Goal: Information Seeking & Learning: Learn about a topic

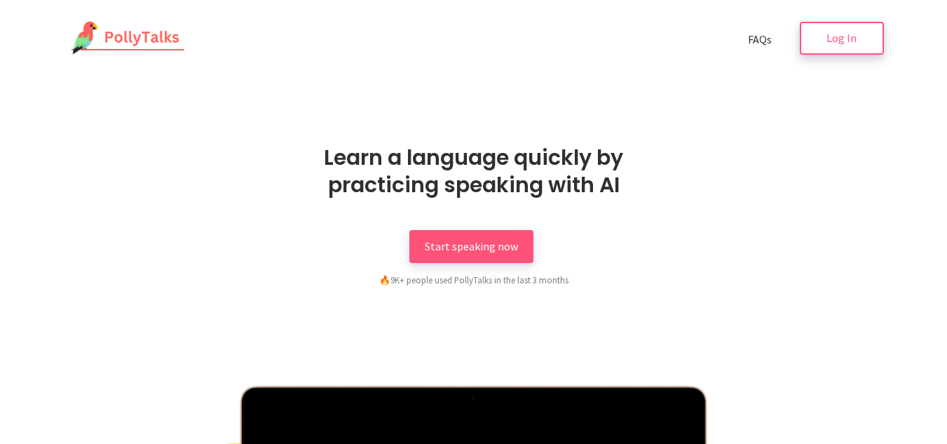
click at [816, 43] on link "Log In" at bounding box center [842, 38] width 84 height 33
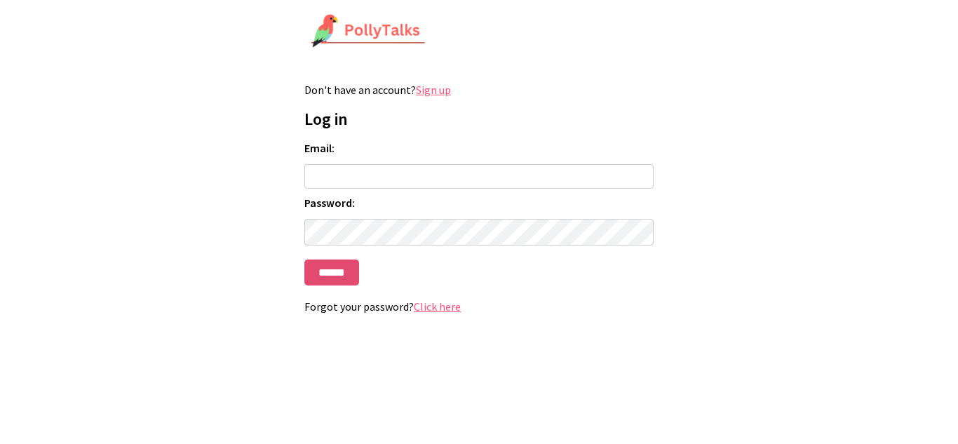
click at [318, 276] on input "******" at bounding box center [331, 272] width 55 height 26
click at [377, 184] on input "Email:" at bounding box center [478, 176] width 349 height 25
type input "**********"
click at [343, 271] on input "******" at bounding box center [331, 272] width 55 height 26
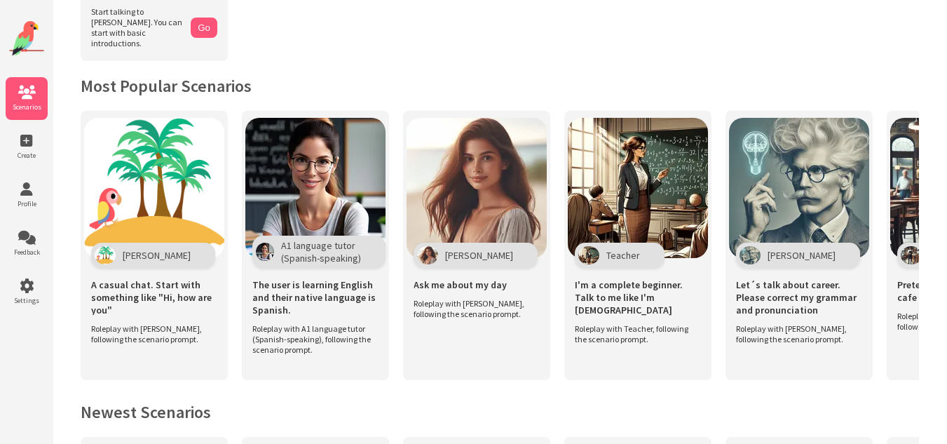
scroll to position [238, 0]
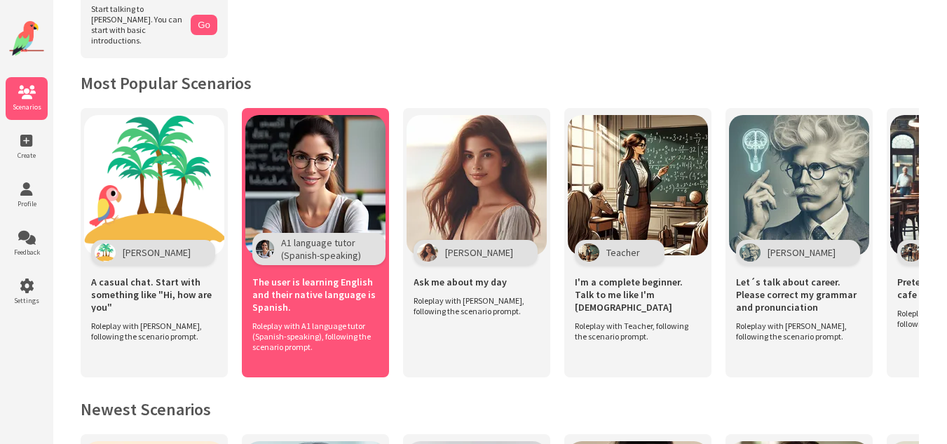
click at [316, 174] on img at bounding box center [315, 185] width 140 height 140
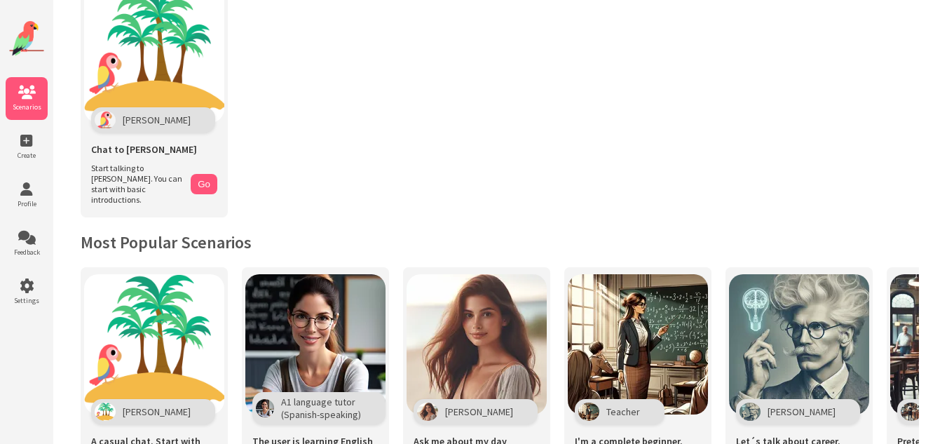
scroll to position [0, 0]
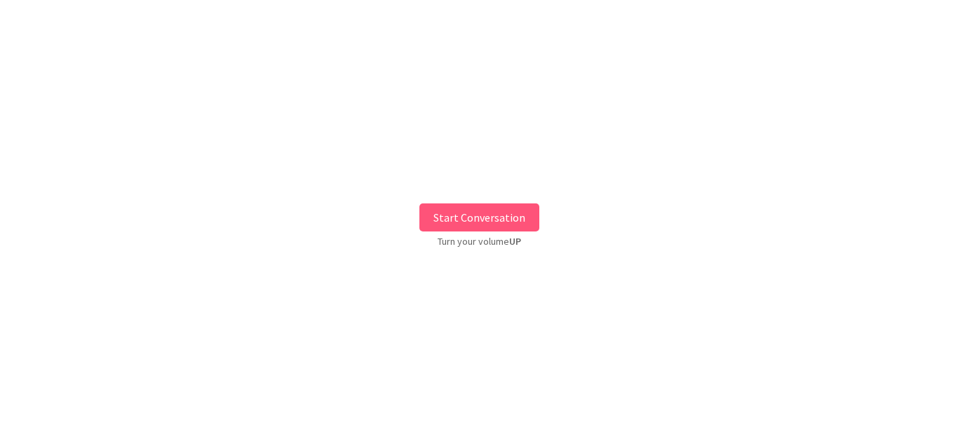
click at [475, 224] on button "Start Conversation" at bounding box center [479, 217] width 120 height 28
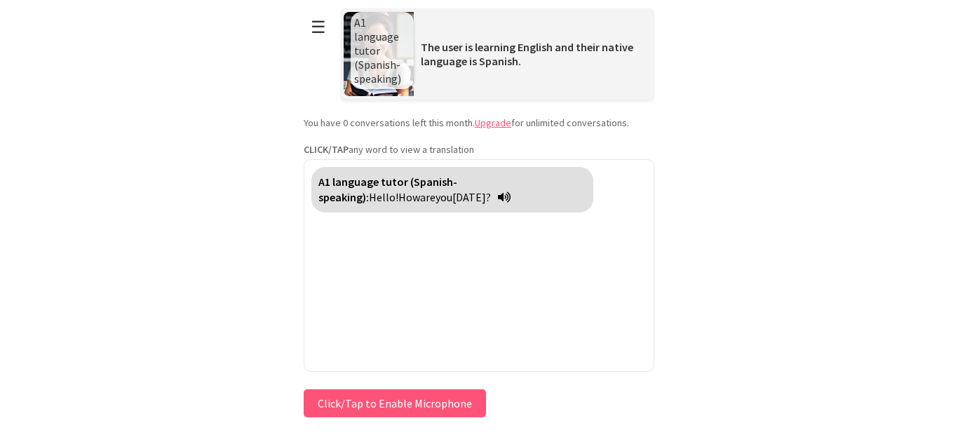
click at [405, 403] on button "Click/Tap to Enable Microphone" at bounding box center [395, 403] width 182 height 28
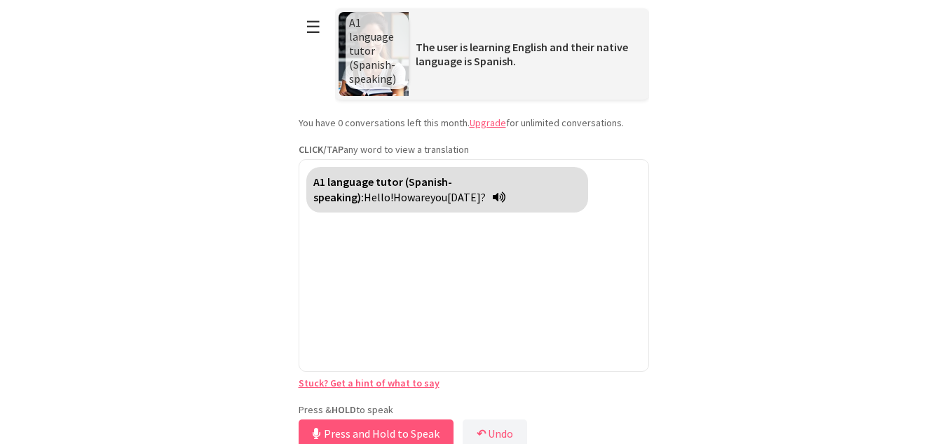
scroll to position [8, 0]
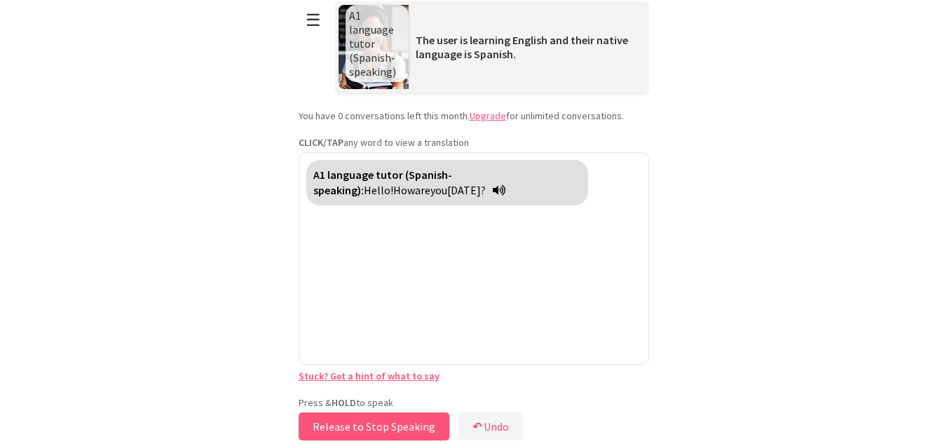
click at [405, 426] on button "Release to Stop Speaking" at bounding box center [374, 426] width 151 height 28
click at [405, 426] on button "Release to Stop Speaking" at bounding box center [374, 425] width 151 height 28
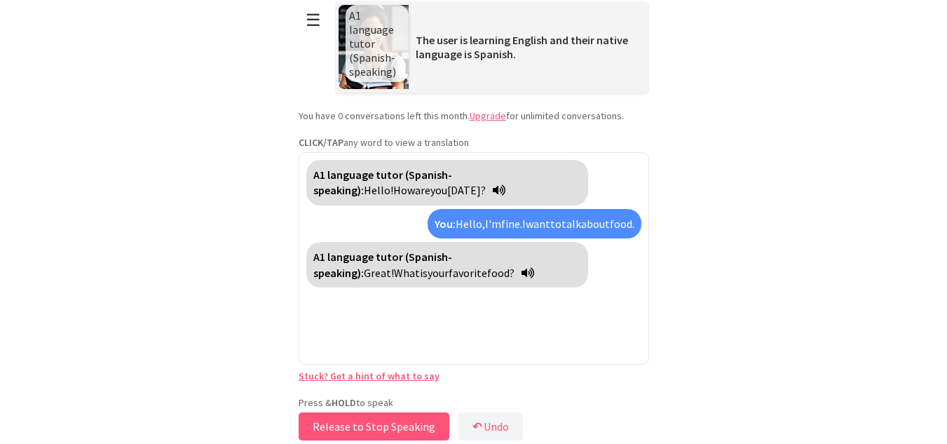
click at [405, 426] on button "Release to Stop Speaking" at bounding box center [374, 426] width 151 height 28
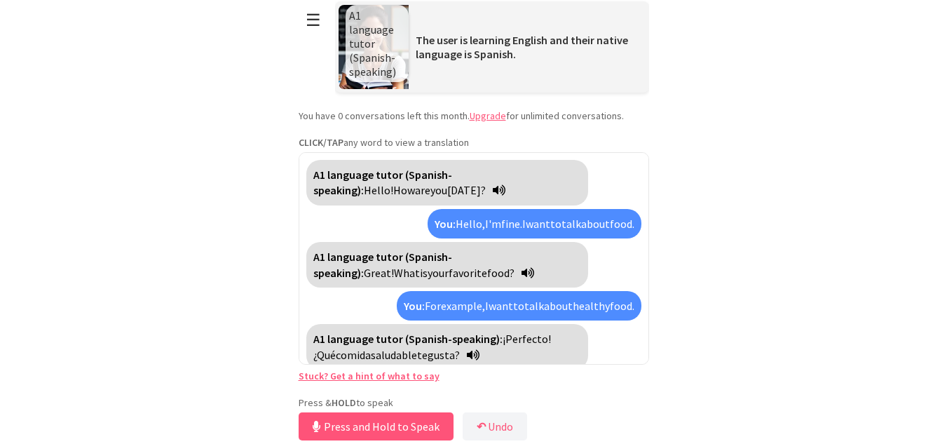
scroll to position [9, 0]
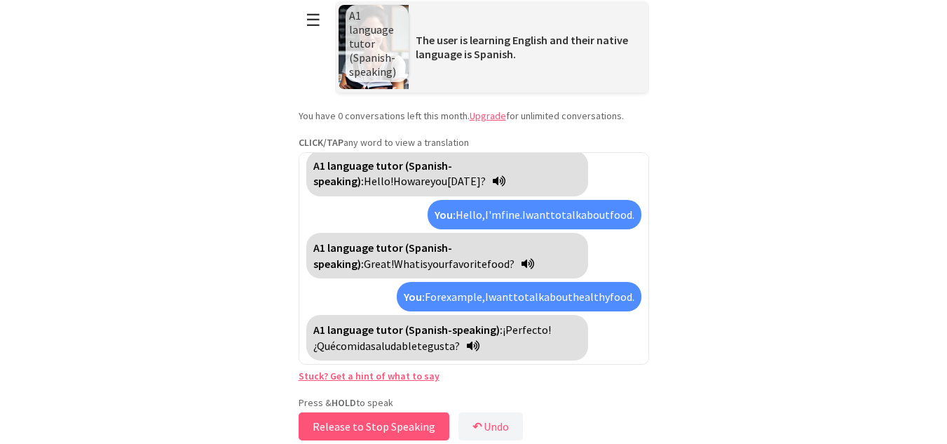
click at [365, 429] on button "Release to Stop Speaking" at bounding box center [374, 426] width 151 height 28
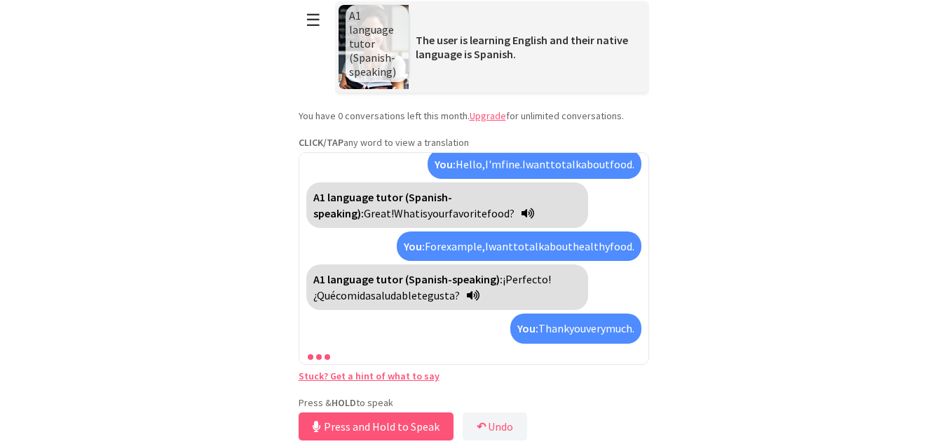
scroll to position [91, 0]
